Goal: Information Seeking & Learning: Find specific fact

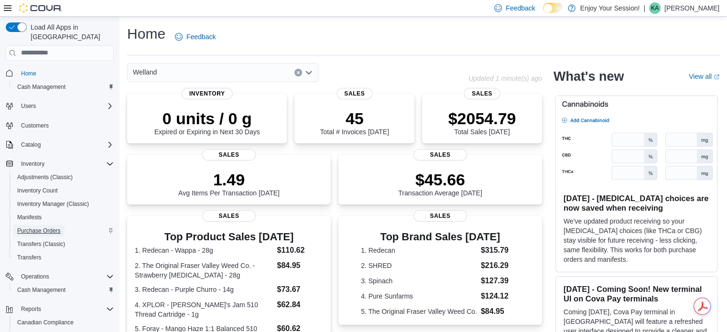
click at [46, 227] on span "Purchase Orders" at bounding box center [39, 231] width 44 height 8
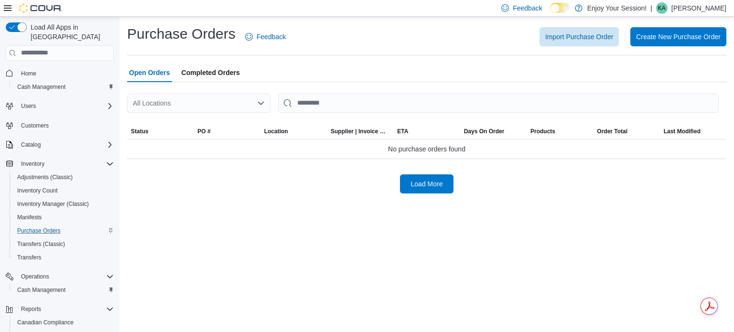
click at [219, 74] on span "Completed Orders" at bounding box center [211, 72] width 58 height 19
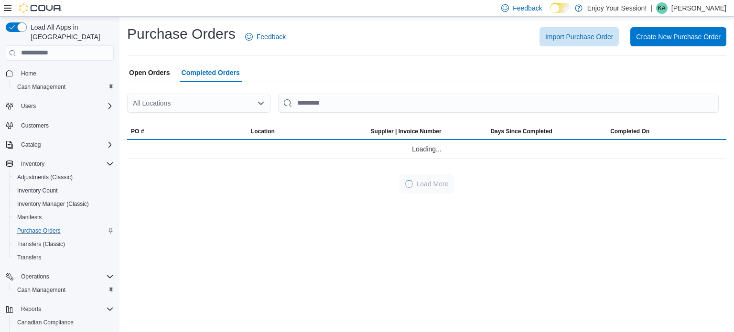
click at [172, 104] on div "All Locations" at bounding box center [198, 103] width 143 height 19
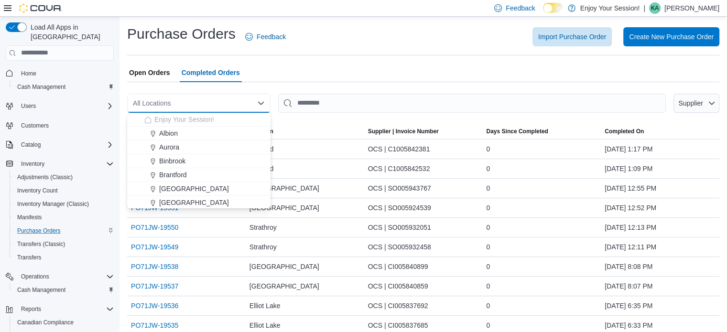
click at [381, 40] on div "Import Purchase Order Create New Purchase Order" at bounding box center [508, 36] width 422 height 19
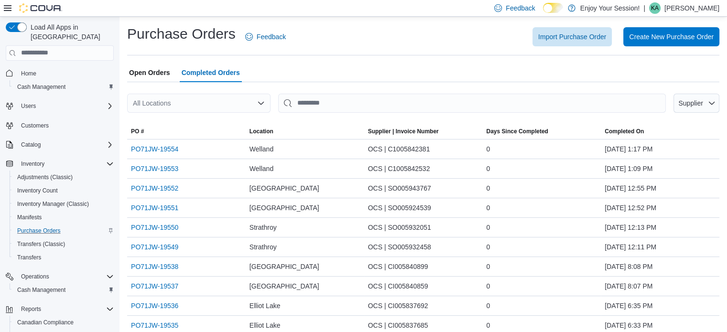
click at [153, 100] on div "All Locations" at bounding box center [198, 103] width 143 height 19
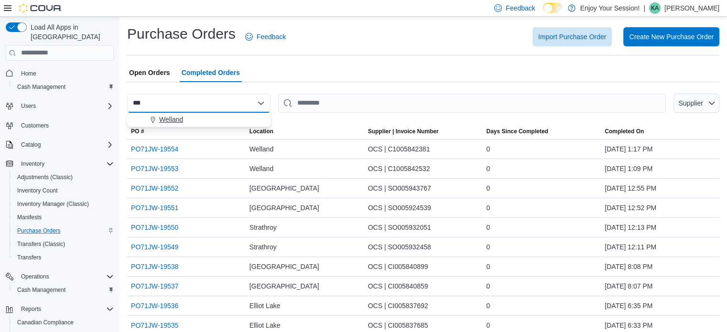
type input "***"
click at [179, 118] on span "Welland" at bounding box center [171, 120] width 24 height 10
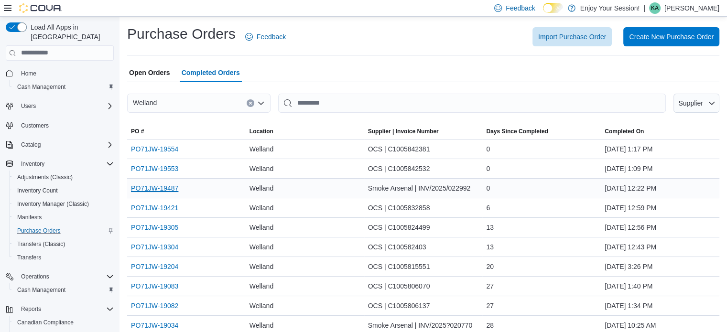
click at [160, 186] on link "PO71JW-19487" at bounding box center [154, 188] width 47 height 11
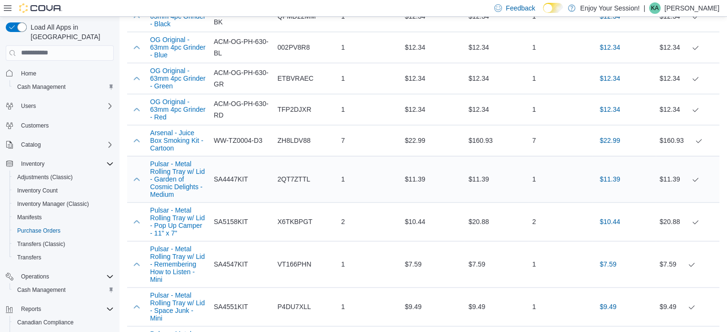
scroll to position [1291, 0]
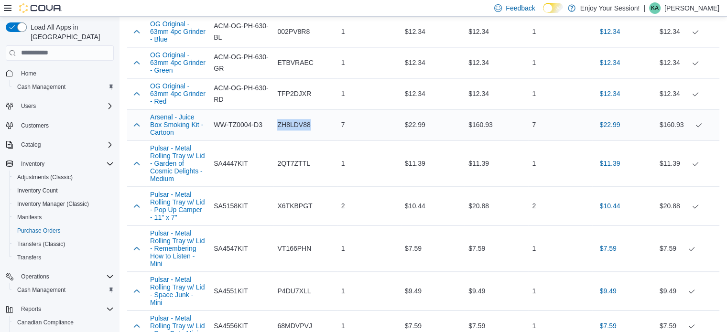
drag, startPoint x: 313, startPoint y: 153, endPoint x: 277, endPoint y: 154, distance: 36.3
click at [277, 134] on div "ZH8LDV88" at bounding box center [306, 124] width 64 height 19
copy span "ZH8LDV88"
click at [264, 185] on td "Supplier SKU SA4447KIT" at bounding box center [242, 163] width 64 height 46
drag, startPoint x: 312, startPoint y: 195, endPoint x: 272, endPoint y: 197, distance: 40.2
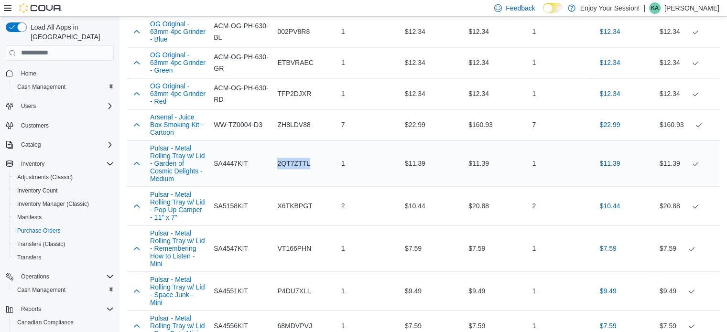
click at [272, 186] on tr "Pulsar - Metal Rolling Tray w/ Lid - Garden of Cosmic Delights - Medium Supplie…" at bounding box center [423, 163] width 592 height 46
copy tr "Catalog SKU 2QT7ZTTL"
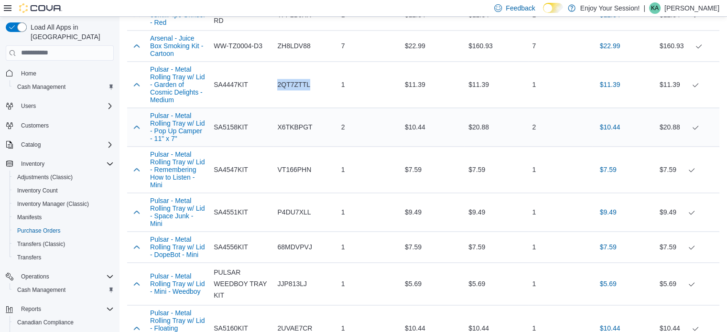
scroll to position [1387, 0]
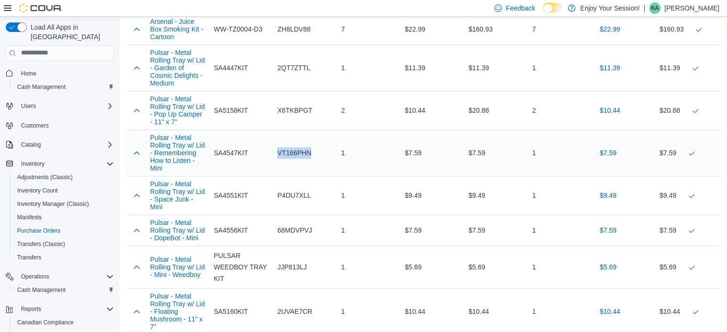
drag, startPoint x: 312, startPoint y: 187, endPoint x: 264, endPoint y: 189, distance: 47.9
click at [264, 176] on tr "Pulsar - Metal Rolling Tray w/ Lid - Remembering How to Listen - Mini Supplier …" at bounding box center [423, 153] width 592 height 46
copy tr "Catalog SKU VT166PHN"
drag, startPoint x: 312, startPoint y: 231, endPoint x: 273, endPoint y: 235, distance: 39.4
click at [273, 215] on tr "Pulsar - Metal Rolling Tray w/ Lid - Space Junk - Mini Supplier SKU SA4551KIT C…" at bounding box center [423, 195] width 592 height 39
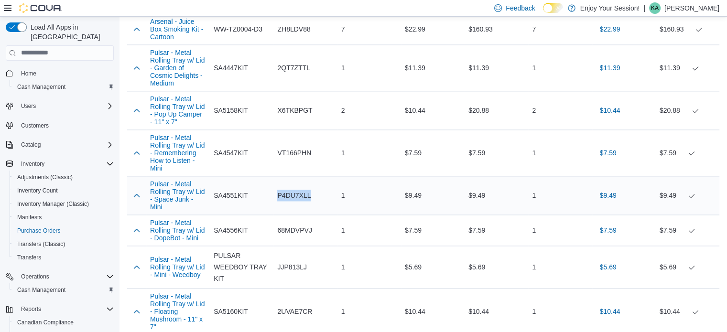
copy tr "Catalog SKU P4DU7XLL"
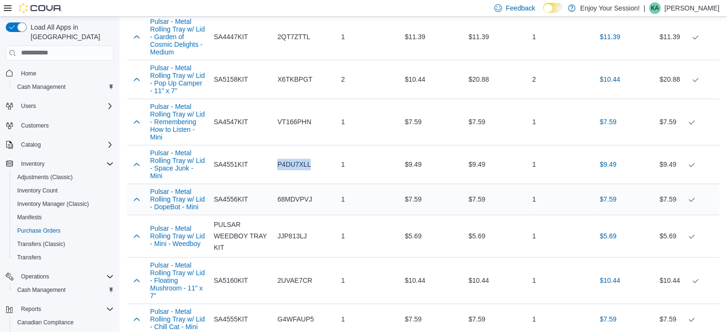
scroll to position [1435, 0]
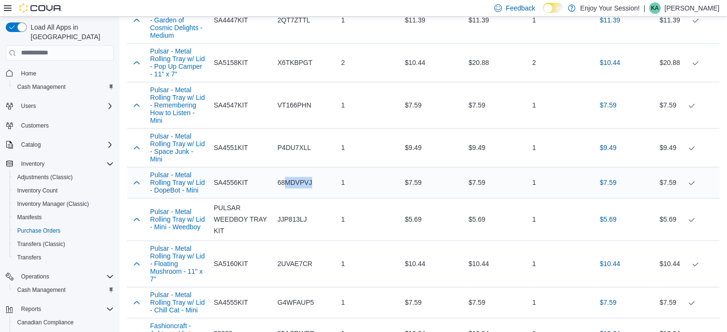
drag, startPoint x: 316, startPoint y: 220, endPoint x: 288, endPoint y: 222, distance: 27.8
click at [288, 192] on div "68MDVPVJ" at bounding box center [306, 182] width 64 height 19
click at [330, 192] on div "68MDVPVJ" at bounding box center [306, 182] width 64 height 19
click at [318, 192] on div "68MDVPVJ" at bounding box center [306, 182] width 64 height 19
drag, startPoint x: 316, startPoint y: 218, endPoint x: 273, endPoint y: 223, distance: 43.3
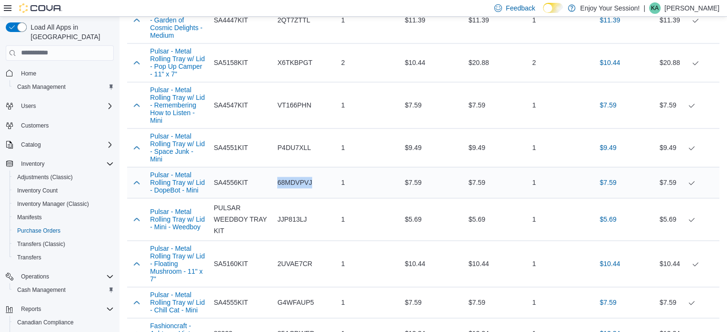
click at [273, 198] on tr "Pulsar - Metal Rolling Tray w/ Lid - DopeBot - Mini Supplier SKU SA4556KIT Cata…" at bounding box center [423, 182] width 592 height 31
copy tr "Catalog SKU 68MDVPVJ"
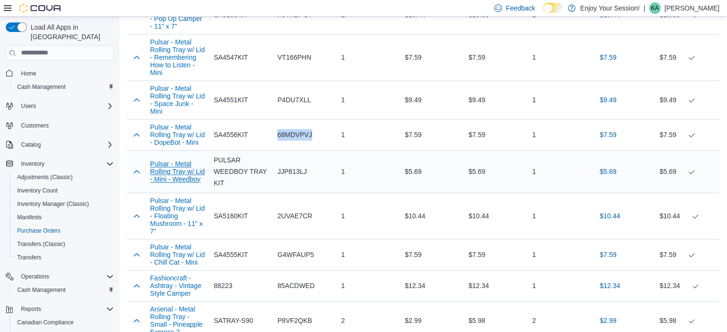
scroll to position [1530, 0]
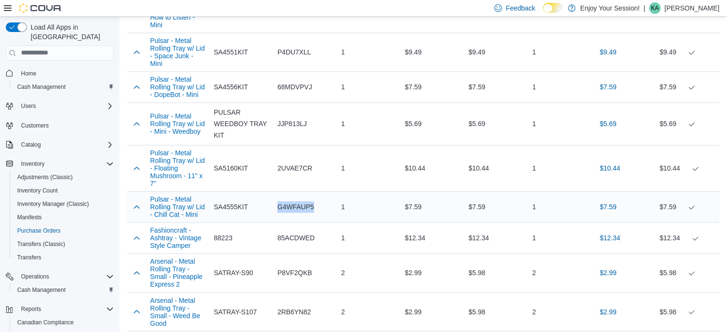
drag, startPoint x: 321, startPoint y: 248, endPoint x: 273, endPoint y: 246, distance: 48.3
click at [273, 222] on tr "Pulsar - Metal Rolling Tray w/ Lid - Chill Cat - Mini Supplier SKU SA4555KIT Ca…" at bounding box center [423, 206] width 592 height 31
copy tr "Catalog SKU G4WFAUP5"
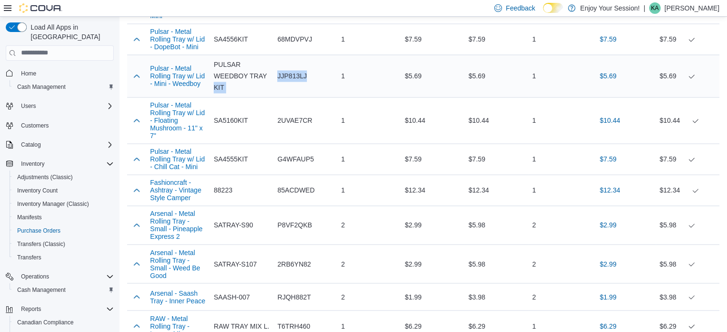
drag, startPoint x: 308, startPoint y: 113, endPoint x: 269, endPoint y: 113, distance: 39.2
click at [269, 97] on tr "Pulsar - Metal Rolling Tray w/ Lid - Mini - Weedboy Supplier SKU PULSAR WEEDBOY…" at bounding box center [423, 76] width 592 height 43
click at [294, 97] on td "Catalog SKU JJP813LJ" at bounding box center [306, 76] width 64 height 43
drag, startPoint x: 308, startPoint y: 116, endPoint x: 279, endPoint y: 110, distance: 29.5
click at [279, 82] on span "JJP813LJ" at bounding box center [291, 75] width 29 height 11
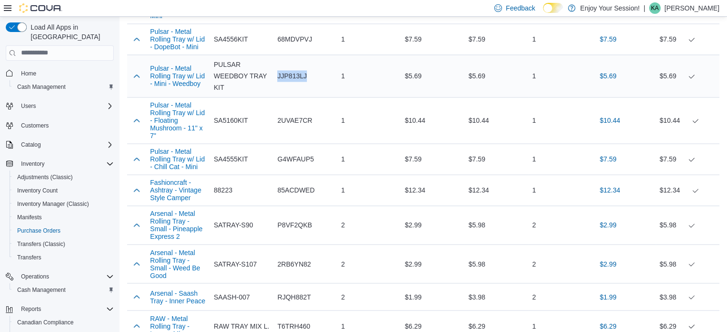
copy span "JJP813LJ"
